Goal: Task Accomplishment & Management: Use online tool/utility

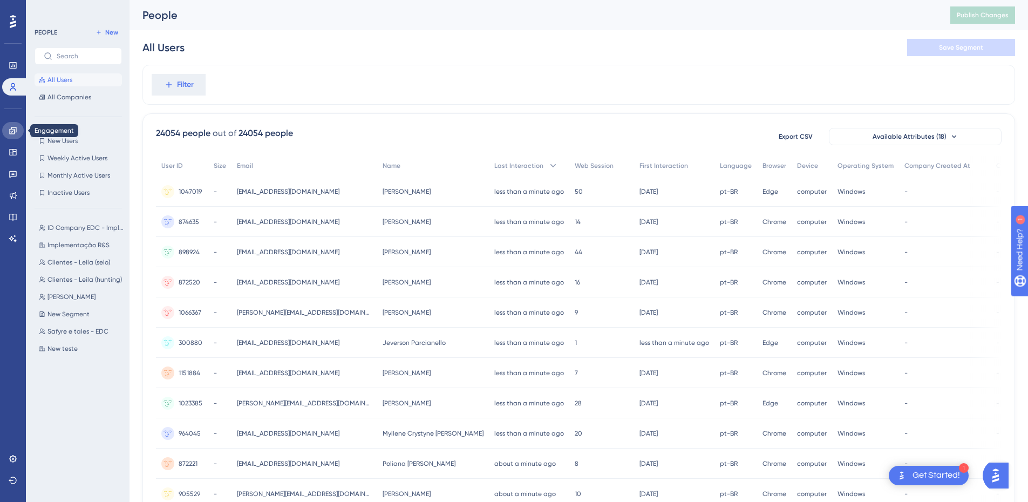
click at [14, 123] on link at bounding box center [13, 130] width 22 height 17
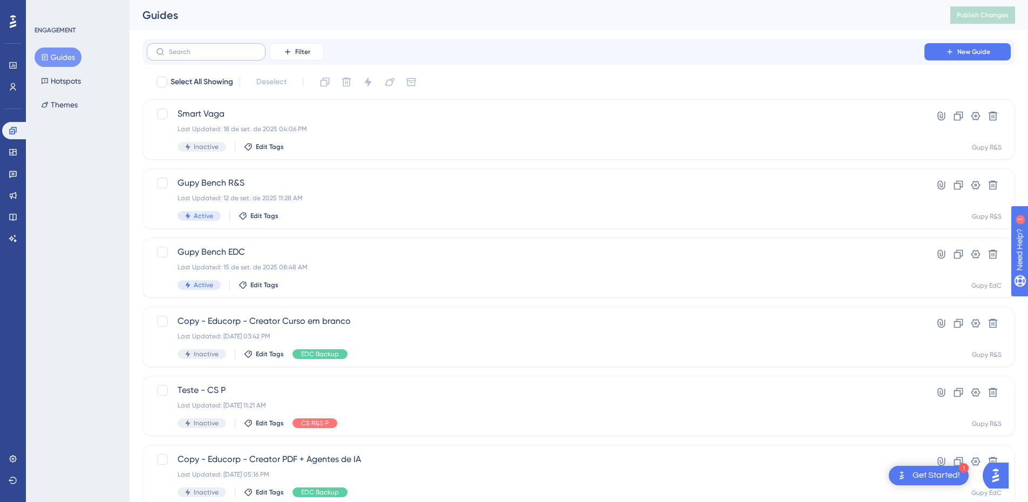
click at [210, 58] on label at bounding box center [206, 51] width 119 height 17
click at [210, 56] on input "text" at bounding box center [212, 52] width 87 height 8
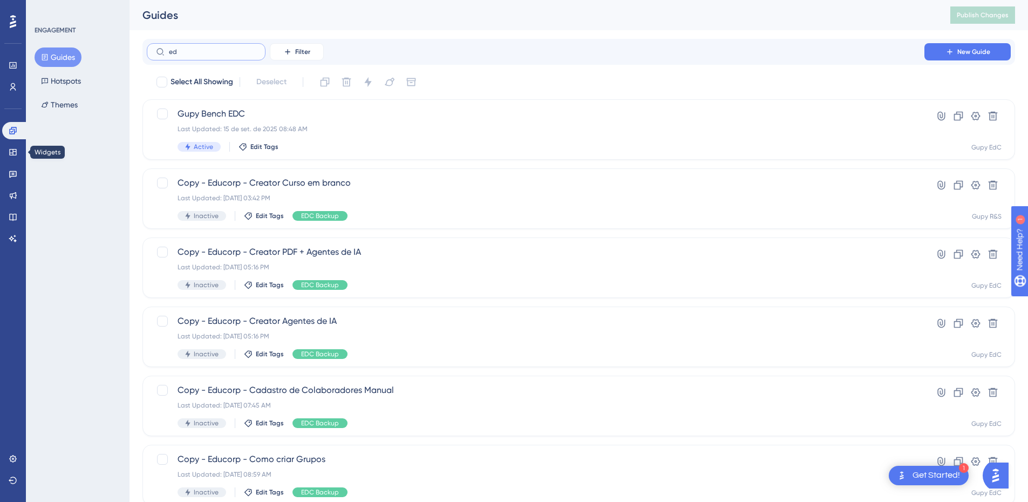
type input "ed"
click at [30, 147] on div "ENGAGEMENT Guides Hotspots Themes" at bounding box center [78, 251] width 104 height 502
click at [23, 150] on link at bounding box center [13, 152] width 22 height 17
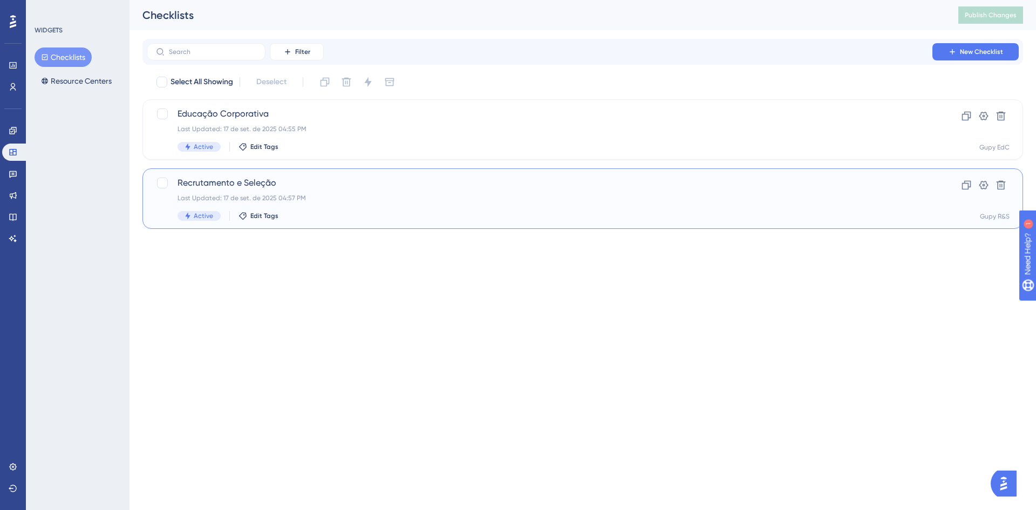
click at [212, 198] on div "Last Updated: 17 de set. de 2025 04:57 PM" at bounding box center [540, 198] width 724 height 9
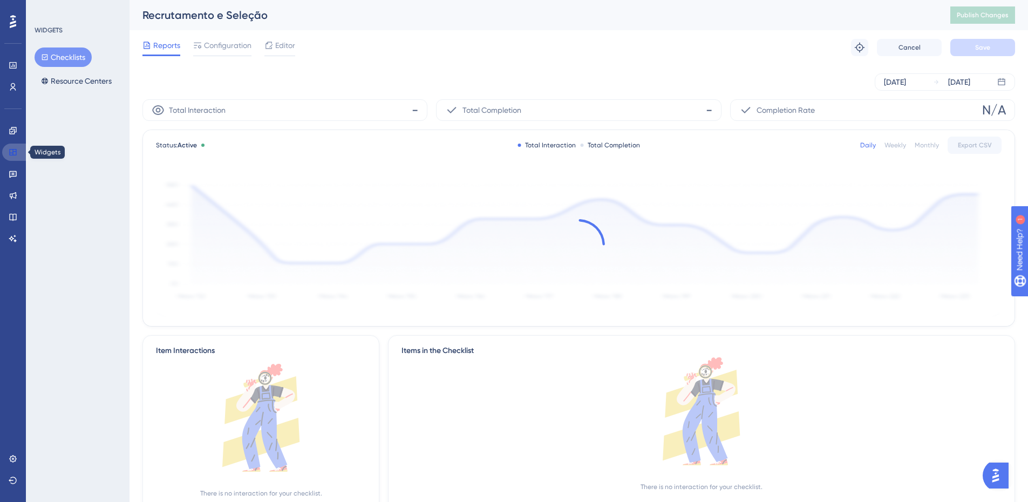
click at [24, 149] on link at bounding box center [15, 152] width 26 height 17
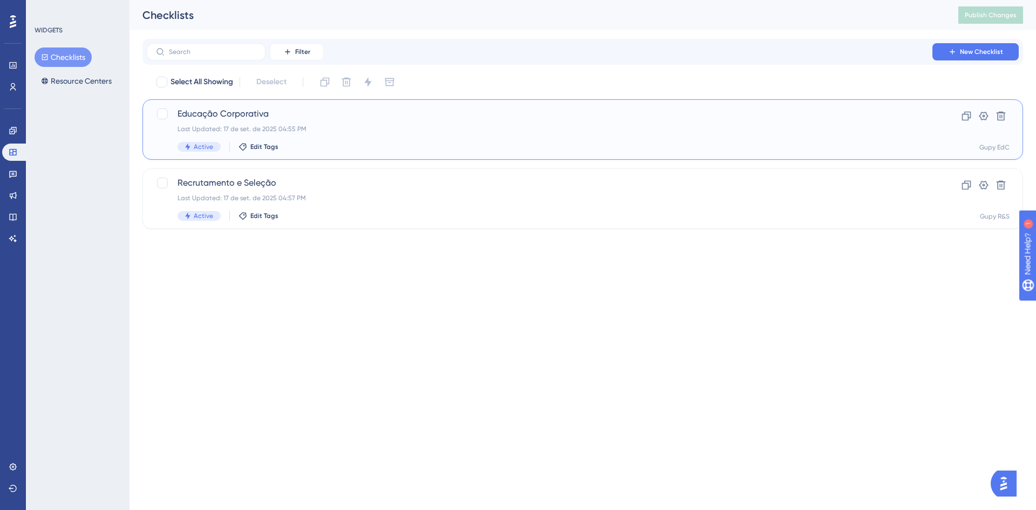
click at [244, 109] on span "Educação Corporativa" at bounding box center [540, 113] width 724 height 13
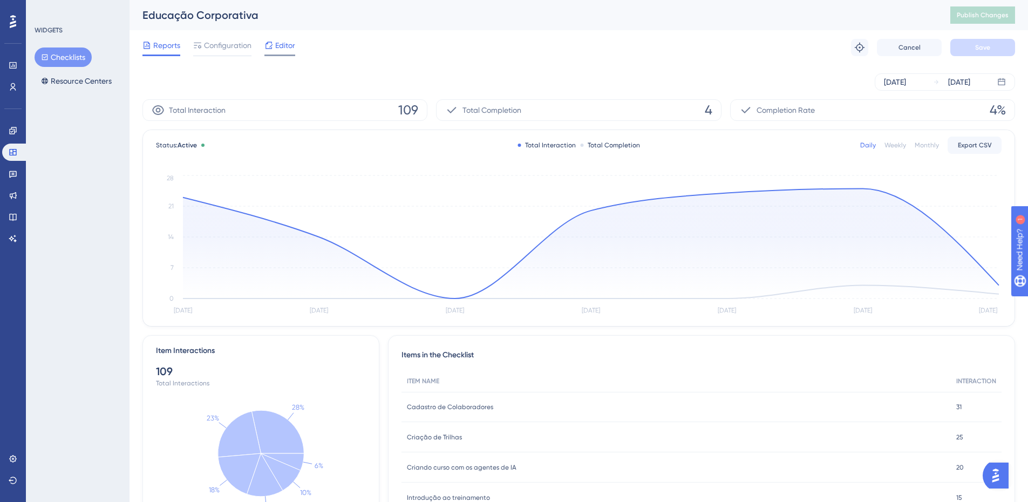
click at [282, 49] on span "Editor" at bounding box center [285, 45] width 20 height 13
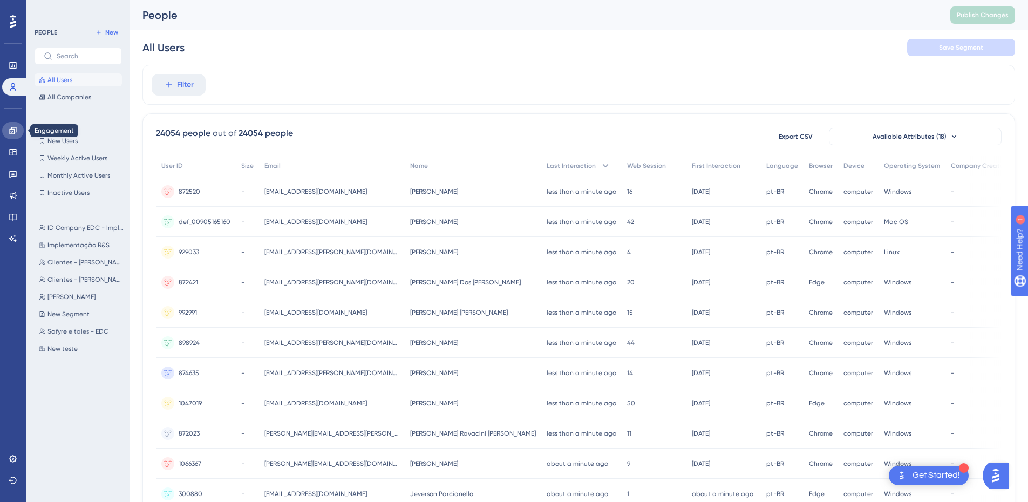
click at [17, 135] on link at bounding box center [13, 130] width 22 height 17
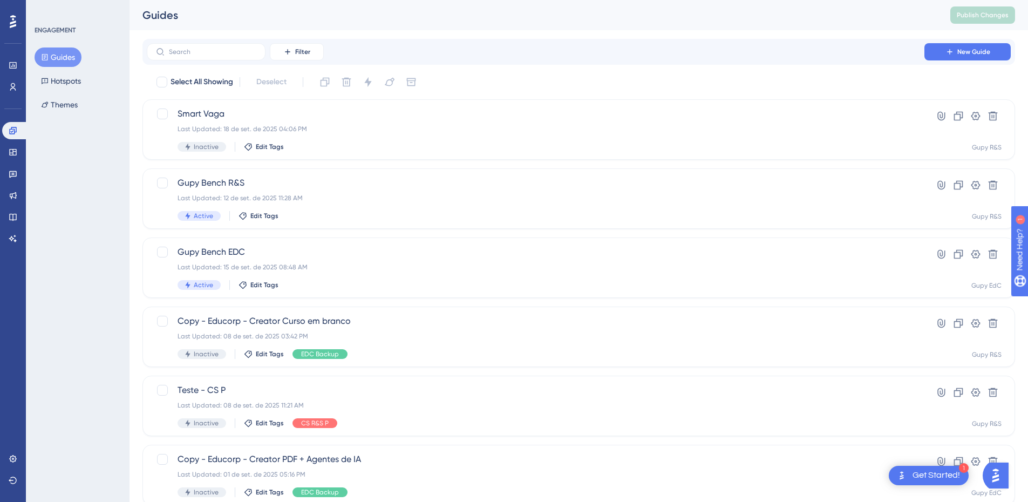
click at [20, 142] on div "Engagement Widgets Feedback Product Updates Knowledge Base AI Assistant" at bounding box center [13, 184] width 22 height 125
click at [13, 157] on link at bounding box center [13, 152] width 22 height 17
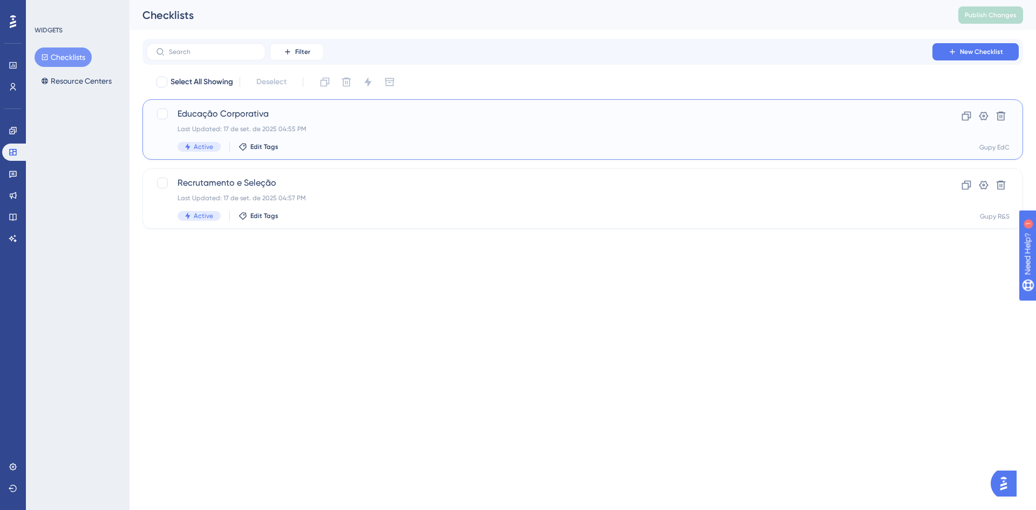
click at [278, 110] on span "Educação Corporativa" at bounding box center [540, 113] width 724 height 13
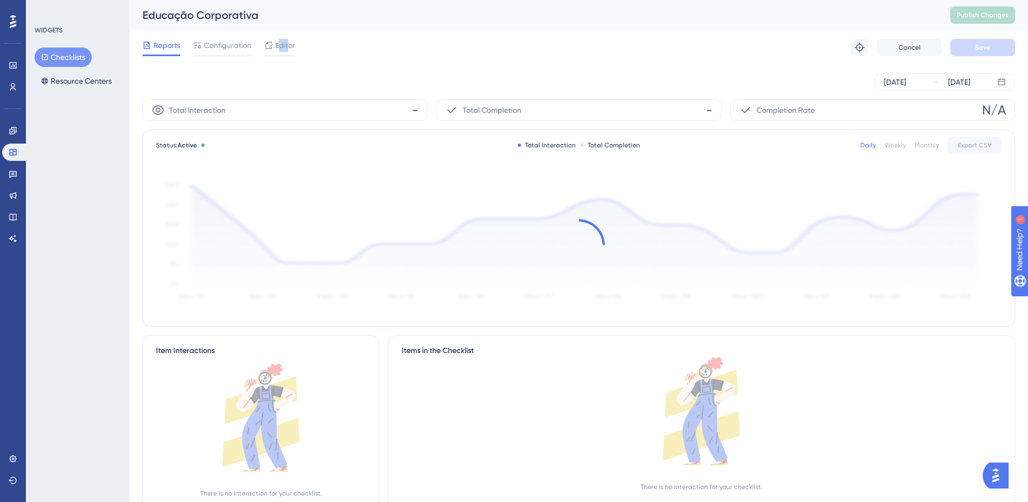
drag, startPoint x: 281, startPoint y: 45, endPoint x: 289, endPoint y: 46, distance: 8.7
click at [289, 46] on span "Editor" at bounding box center [285, 45] width 20 height 13
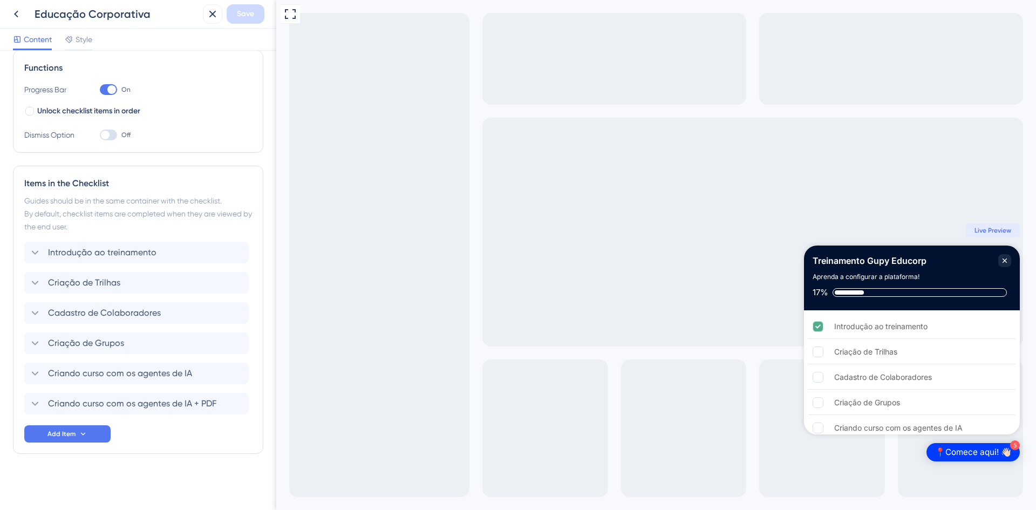
click at [998, 265] on div "Treinamento Gupy Educorp" at bounding box center [912, 260] width 199 height 13
